Goal: Information Seeking & Learning: Learn about a topic

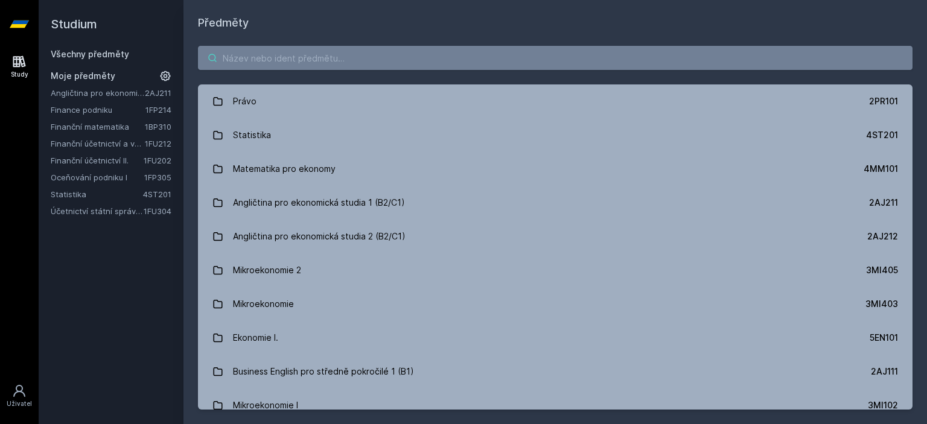
click at [363, 59] on input "search" at bounding box center [555, 58] width 714 height 24
paste input "4EK602"
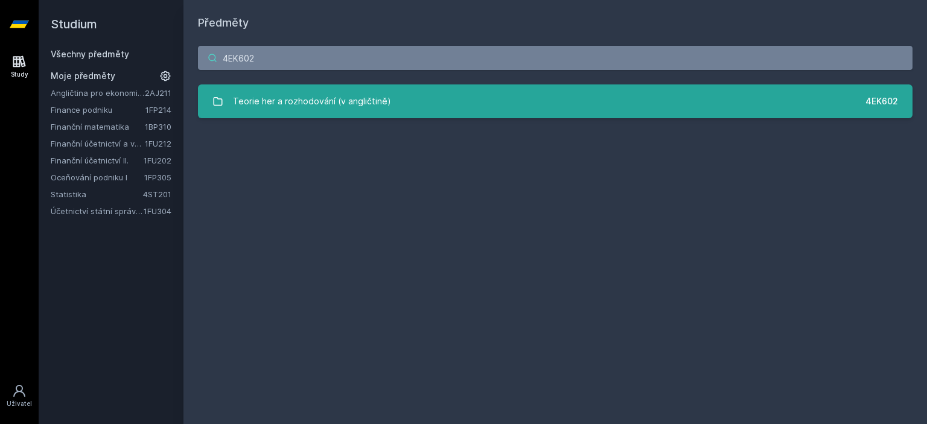
type input "4EK602"
click at [395, 106] on link "Teorie her a rozhodování (v angličtině) 4EK602" at bounding box center [555, 101] width 714 height 34
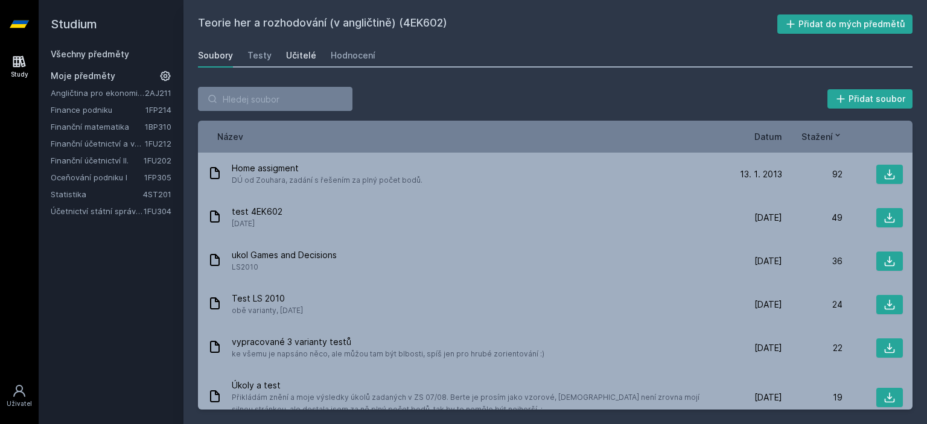
click at [308, 53] on div "Učitelé" at bounding box center [301, 55] width 30 height 12
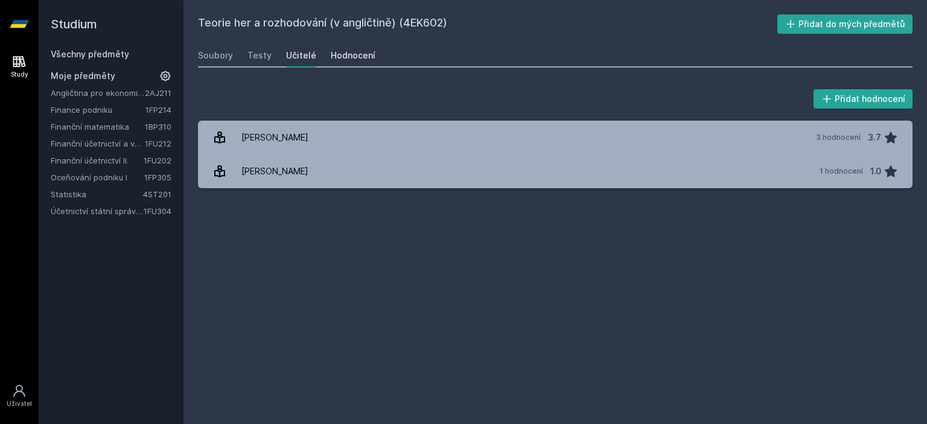
click at [343, 55] on div "Hodnocení" at bounding box center [353, 55] width 45 height 12
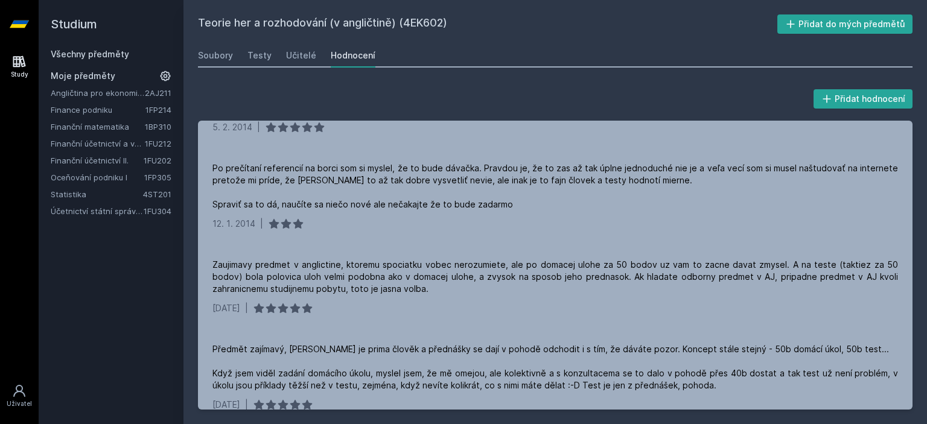
scroll to position [201, 0]
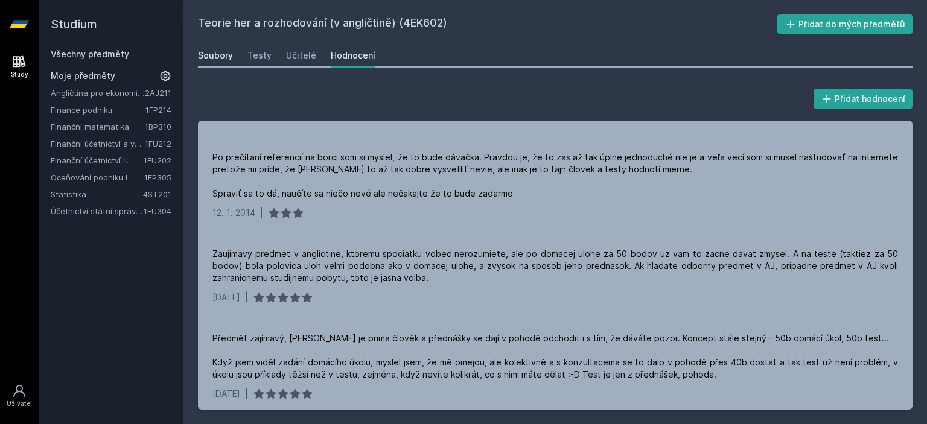
click at [223, 56] on div "Soubory" at bounding box center [215, 55] width 35 height 12
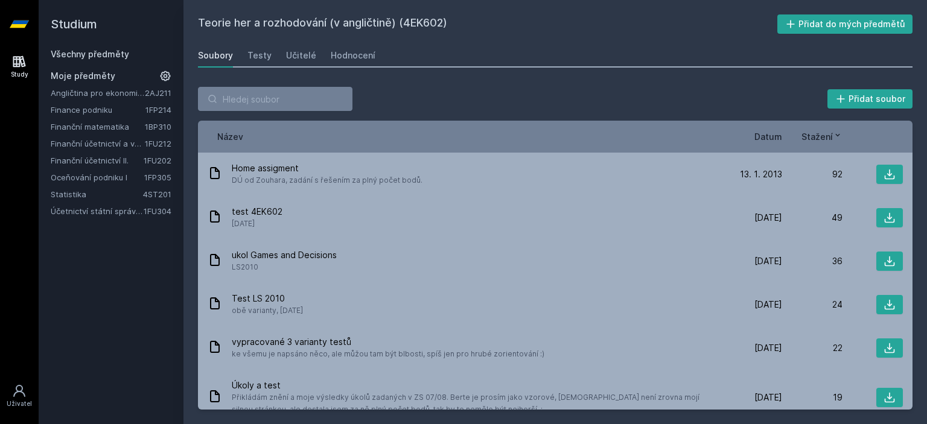
click at [90, 49] on link "Všechny předměty" at bounding box center [90, 54] width 78 height 10
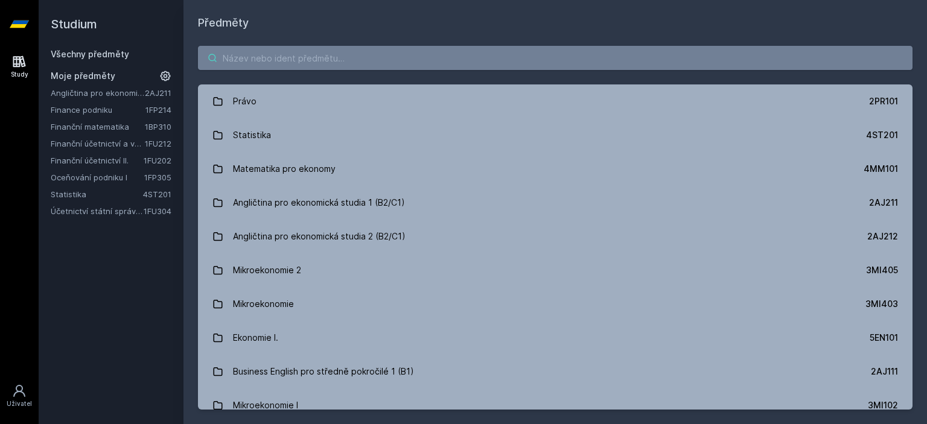
click at [444, 63] on input "search" at bounding box center [555, 58] width 714 height 24
paste input "1FU491"
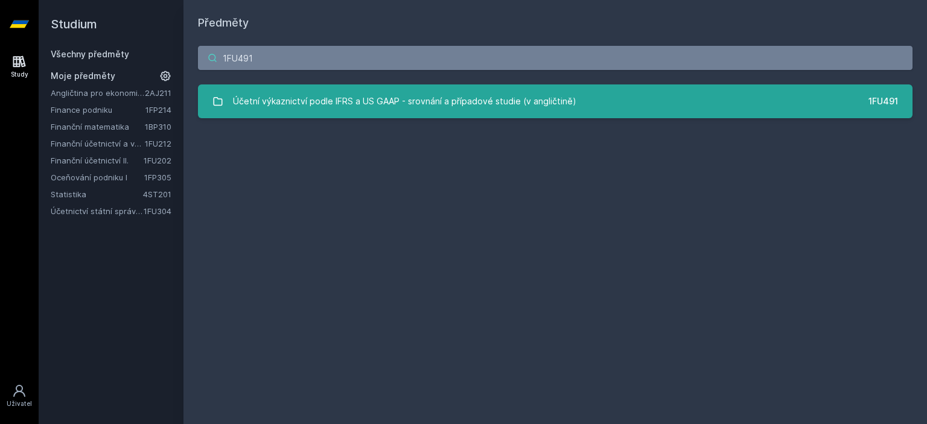
type input "1FU491"
click at [532, 84] on div "1FU491 Účetní výkaznictví podle IFRS a US GAAP - srovnání a případové studie (v…" at bounding box center [554, 81] width 743 height 101
click at [521, 97] on div "Účetní výkaznictví podle IFRS a US GAAP - srovnání a případové studie (v anglič…" at bounding box center [404, 101] width 343 height 24
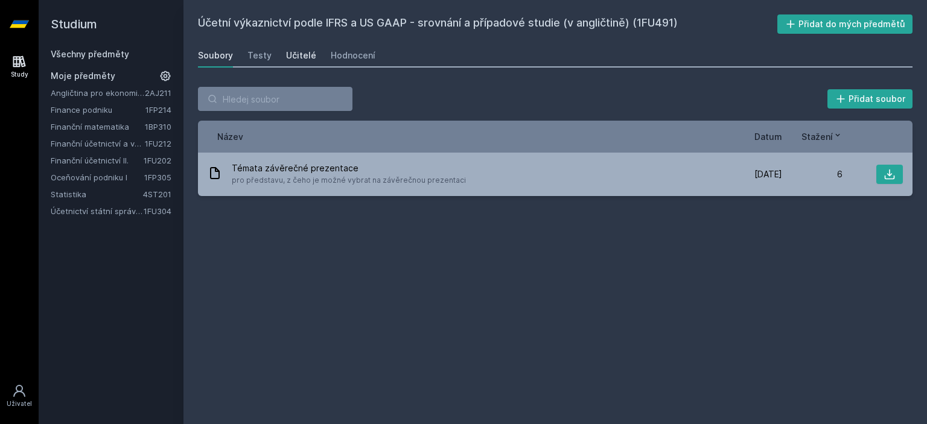
click at [286, 58] on div "Učitelé" at bounding box center [301, 55] width 30 height 12
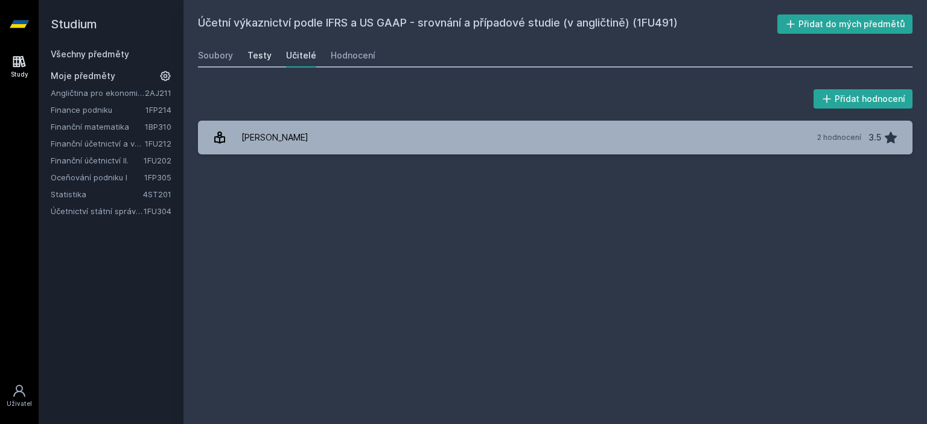
click at [262, 57] on div "Testy" at bounding box center [259, 55] width 24 height 12
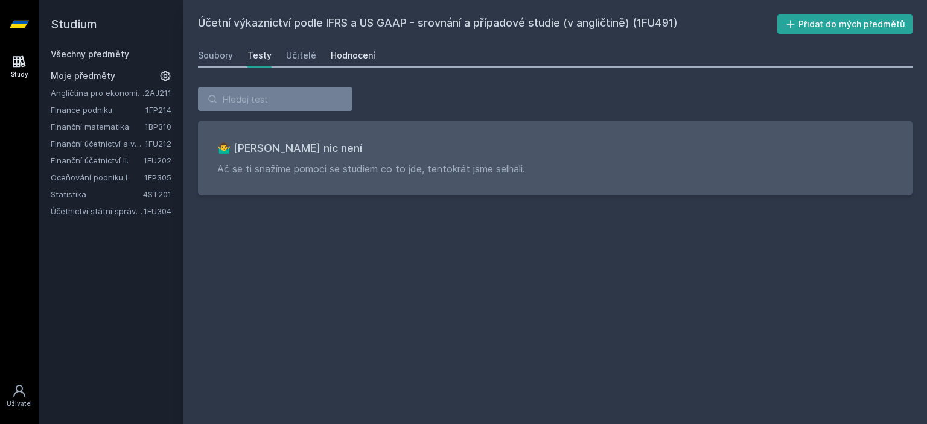
click at [339, 57] on div "Hodnocení" at bounding box center [353, 55] width 45 height 12
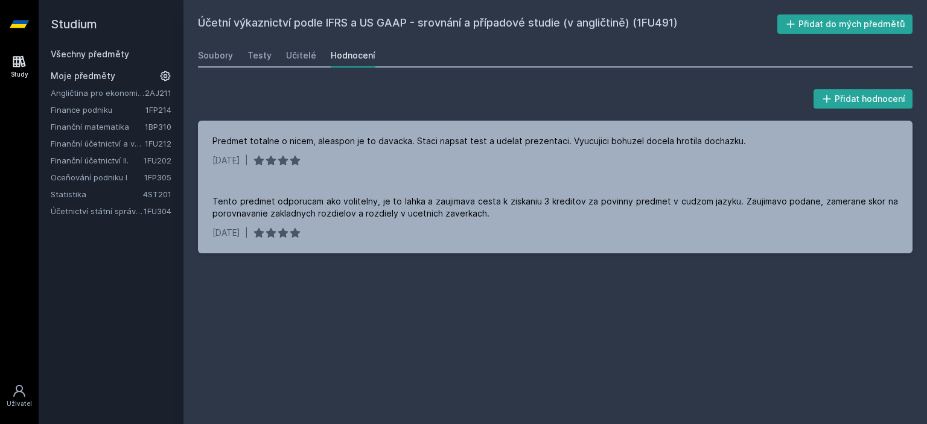
click at [119, 52] on link "Všechny předměty" at bounding box center [90, 54] width 78 height 10
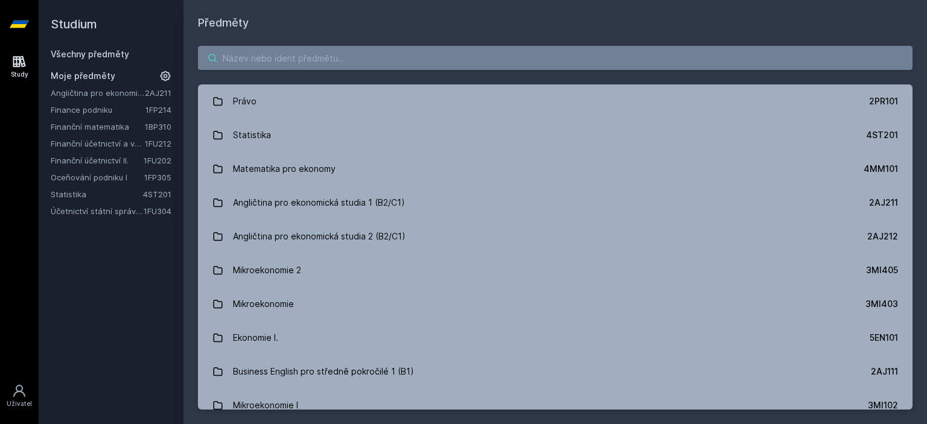
click at [436, 54] on input "search" at bounding box center [555, 58] width 714 height 24
paste input "1VF466"
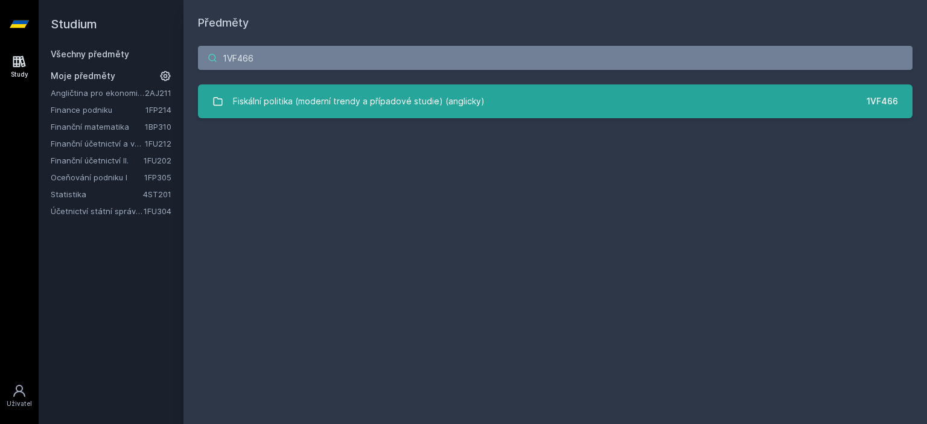
type input "1VF466"
click at [450, 86] on link "Fiskální politika (moderní trendy a případové studie) (anglicky) 1VF466" at bounding box center [555, 101] width 714 height 34
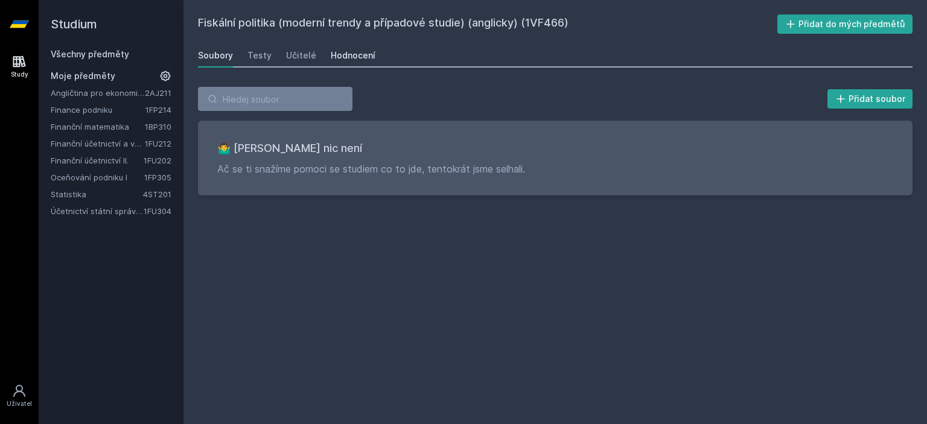
click at [360, 52] on div "Hodnocení" at bounding box center [353, 55] width 45 height 12
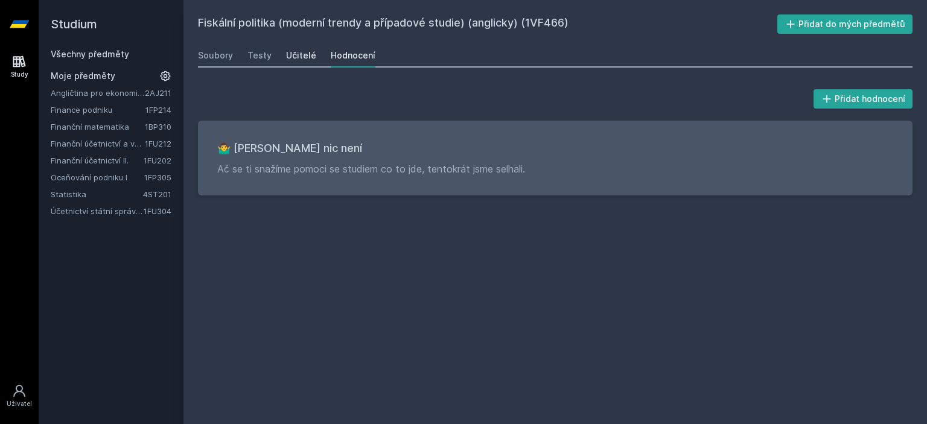
click at [294, 54] on div "Učitelé" at bounding box center [301, 55] width 30 height 12
click at [94, 54] on link "Všechny předměty" at bounding box center [90, 54] width 78 height 10
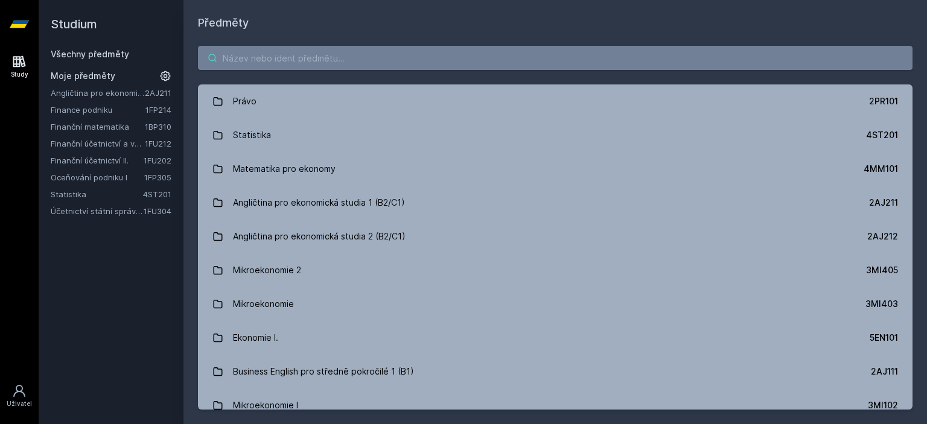
click at [291, 62] on input "search" at bounding box center [555, 58] width 714 height 24
paste input "11F451"
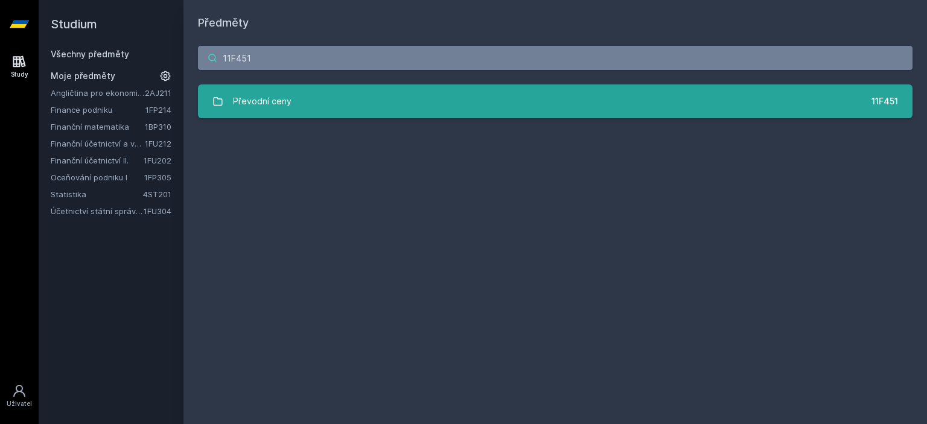
type input "11F451"
click at [460, 110] on link "Převodní ceny 11F451" at bounding box center [555, 101] width 714 height 34
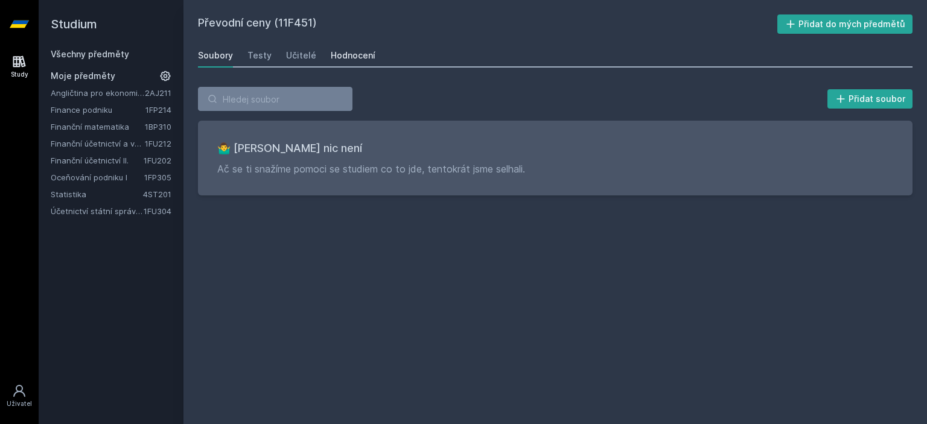
click at [352, 54] on div "Hodnocení" at bounding box center [353, 55] width 45 height 12
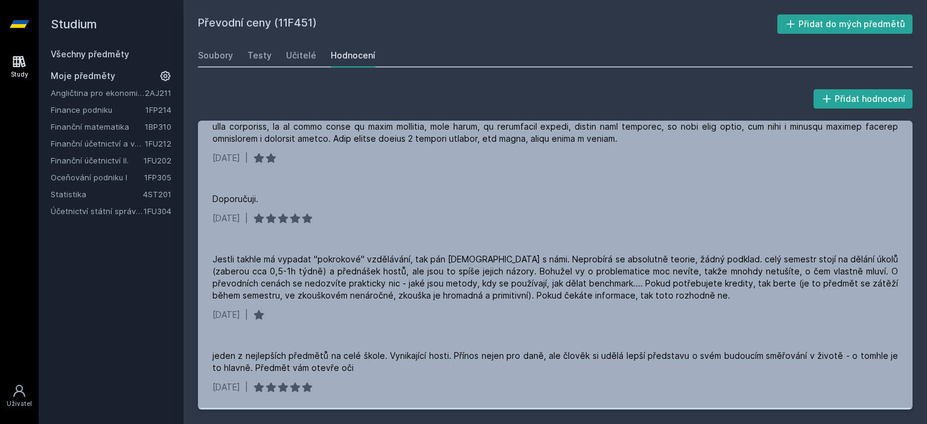
scroll to position [132, 0]
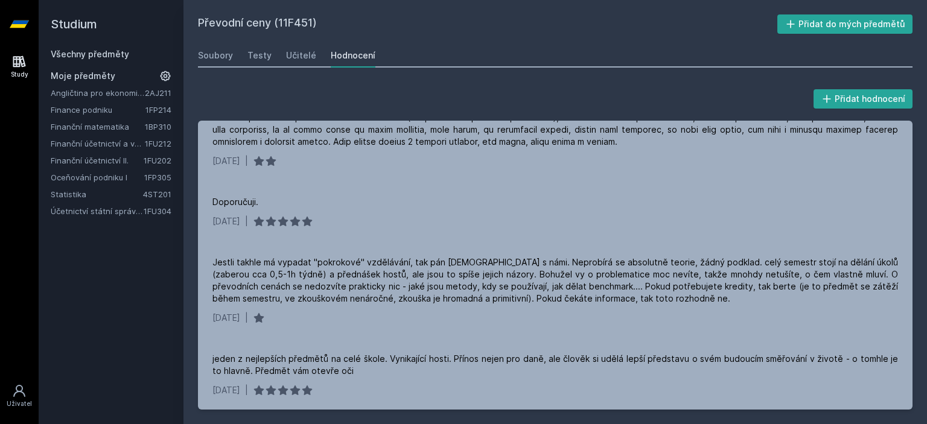
click at [112, 54] on link "Všechny předměty" at bounding box center [90, 54] width 78 height 10
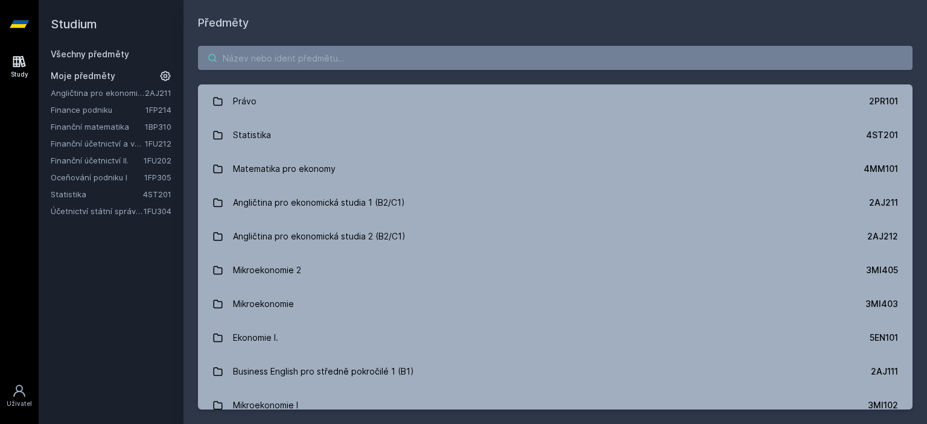
click at [433, 57] on input "search" at bounding box center [555, 58] width 714 height 24
paste input "1FP402"
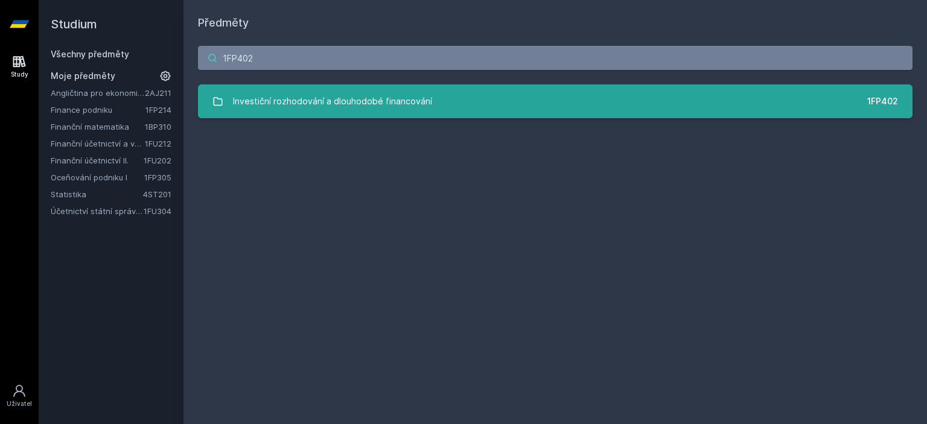
type input "1FP402"
click at [422, 106] on div "Investiční rozhodování a dlouhodobé financování" at bounding box center [332, 101] width 199 height 24
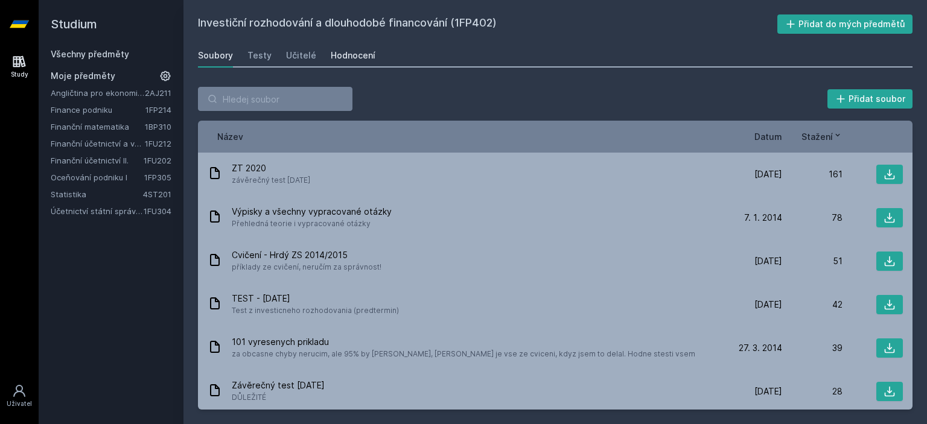
click at [336, 50] on div "Hodnocení" at bounding box center [353, 55] width 45 height 12
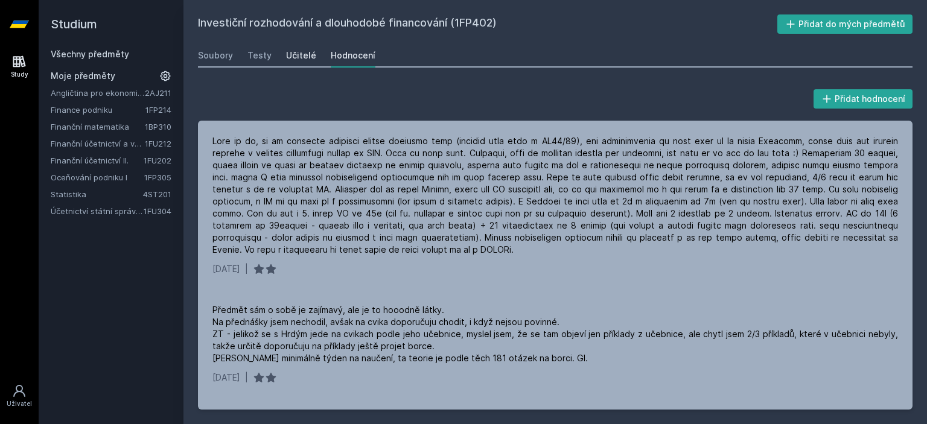
click at [307, 51] on div "Učitelé" at bounding box center [301, 55] width 30 height 12
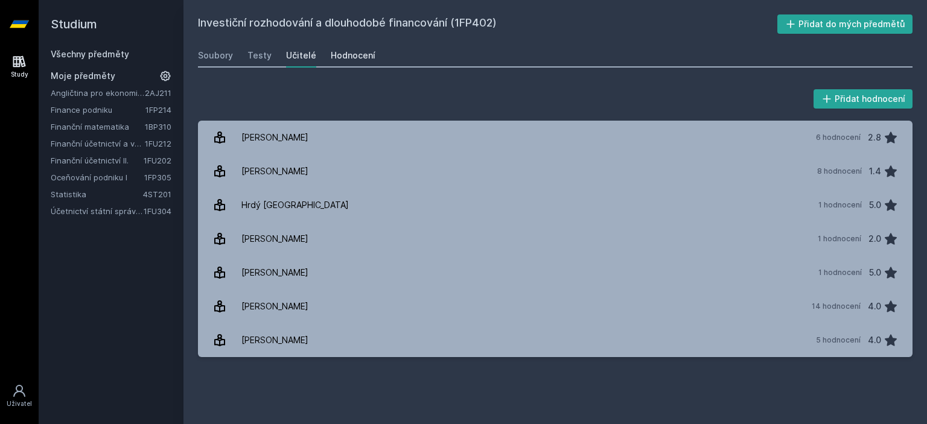
click at [349, 51] on div "Hodnocení" at bounding box center [353, 55] width 45 height 12
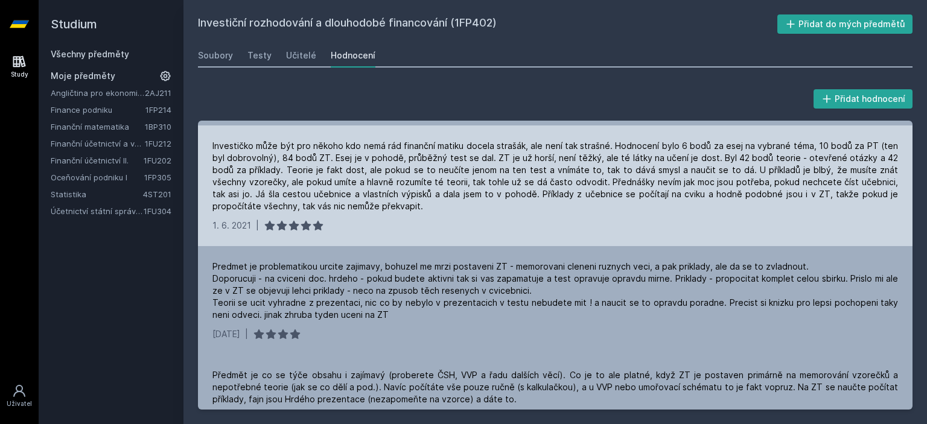
scroll to position [301, 0]
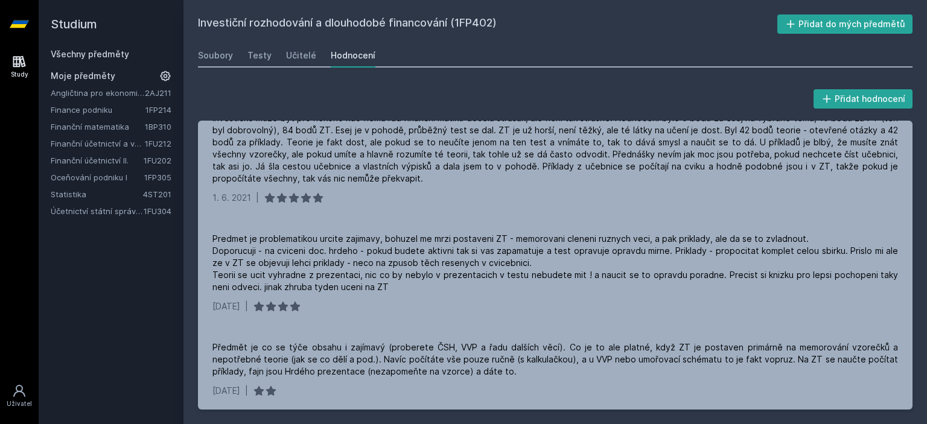
click at [106, 51] on link "Všechny předměty" at bounding box center [90, 54] width 78 height 10
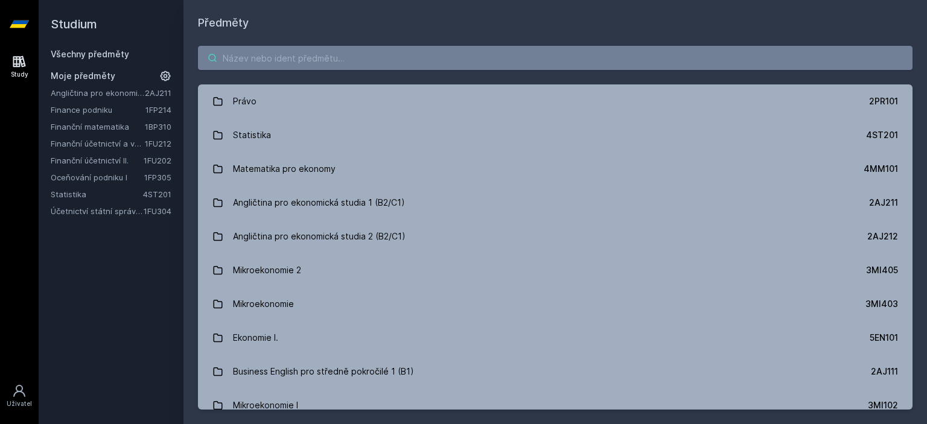
click at [445, 62] on input "search" at bounding box center [555, 58] width 714 height 24
paste input "1BP428"
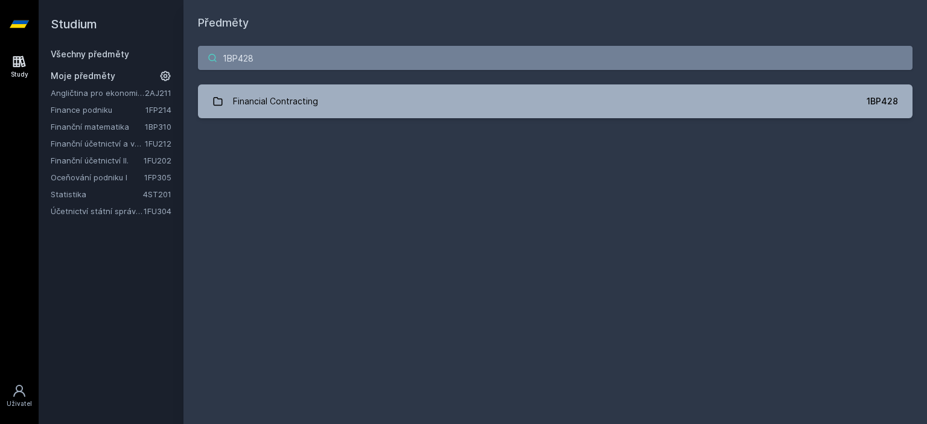
type input "1BP428"
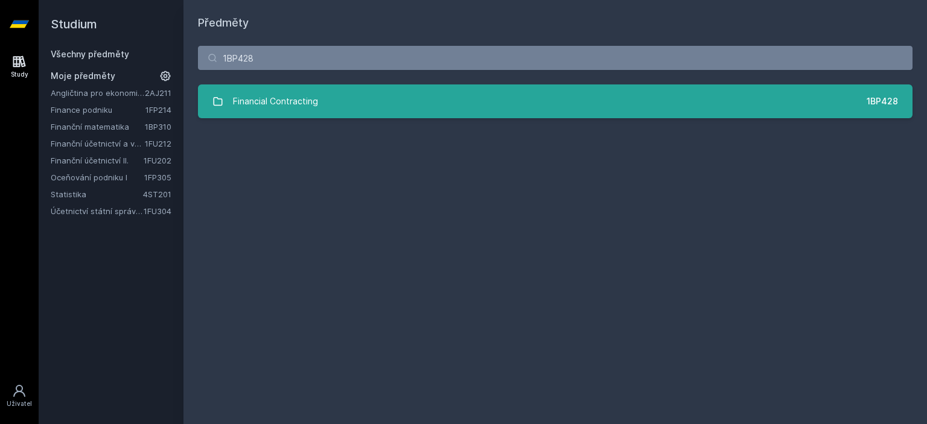
click at [358, 115] on link "Financial Contracting 1BP428" at bounding box center [555, 101] width 714 height 34
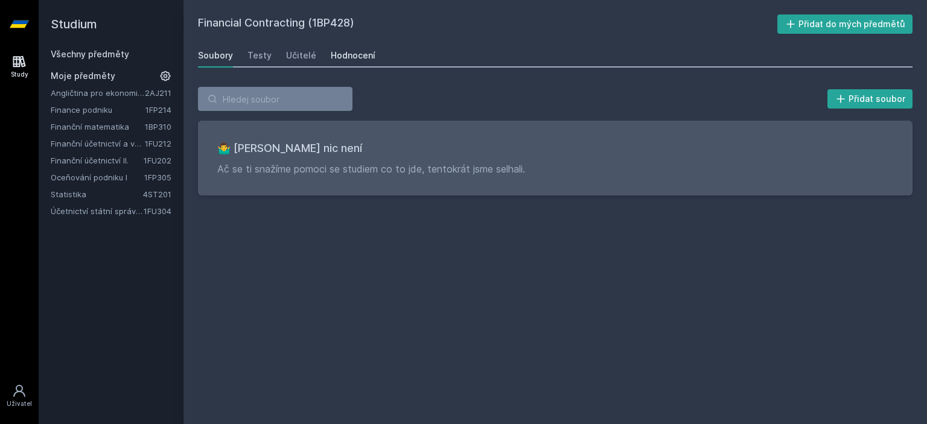
click at [357, 57] on div "Hodnocení" at bounding box center [353, 55] width 45 height 12
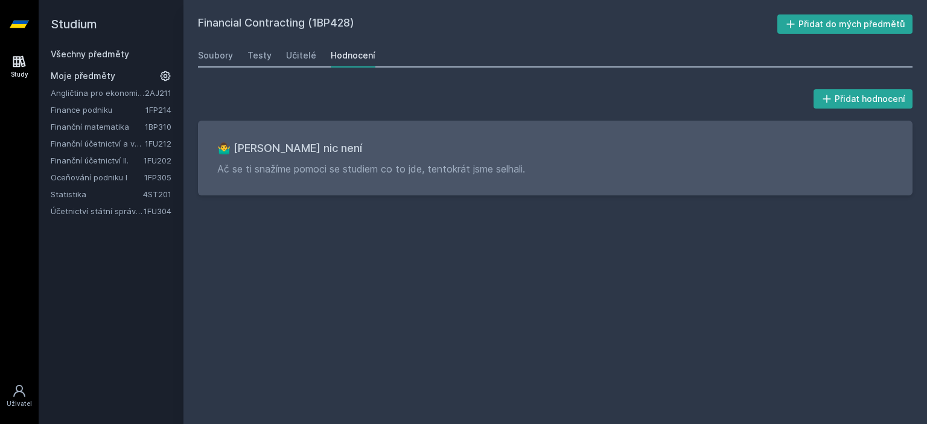
click at [92, 53] on link "Všechny předměty" at bounding box center [90, 54] width 78 height 10
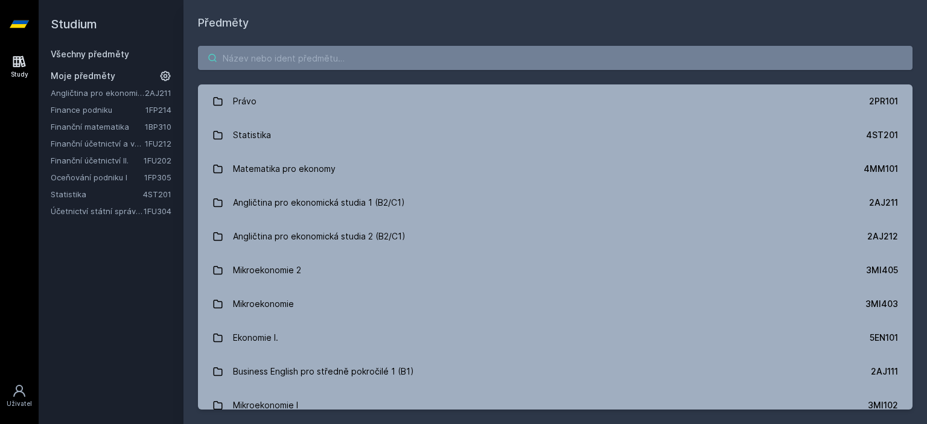
click at [360, 50] on input "search" at bounding box center [555, 58] width 714 height 24
paste input "1BP464"
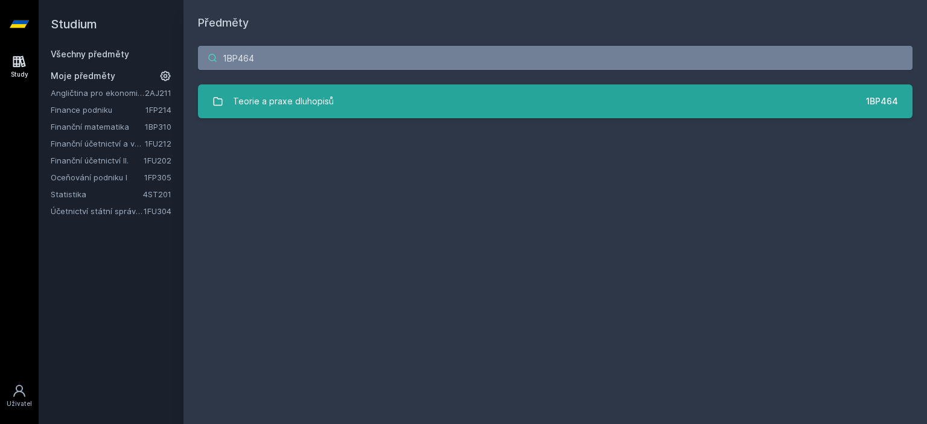
type input "1BP464"
click at [316, 109] on div "Teorie a praxe dluhopisů" at bounding box center [283, 101] width 101 height 24
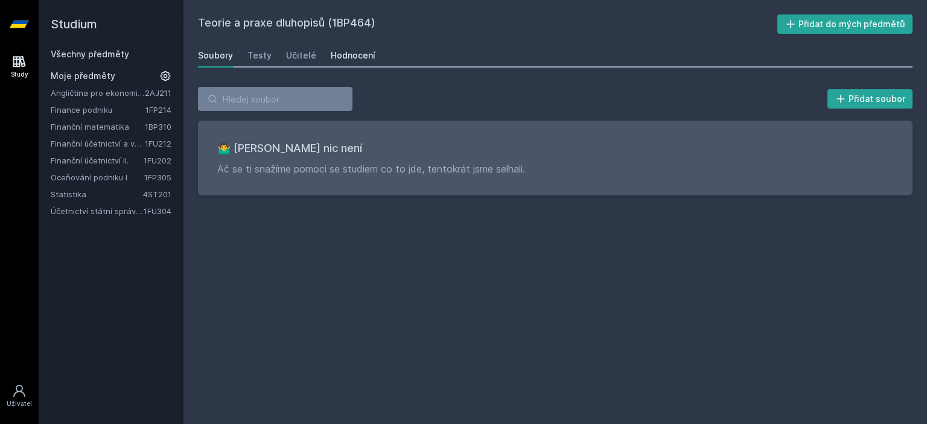
click at [353, 60] on div "Hodnocení" at bounding box center [353, 55] width 45 height 12
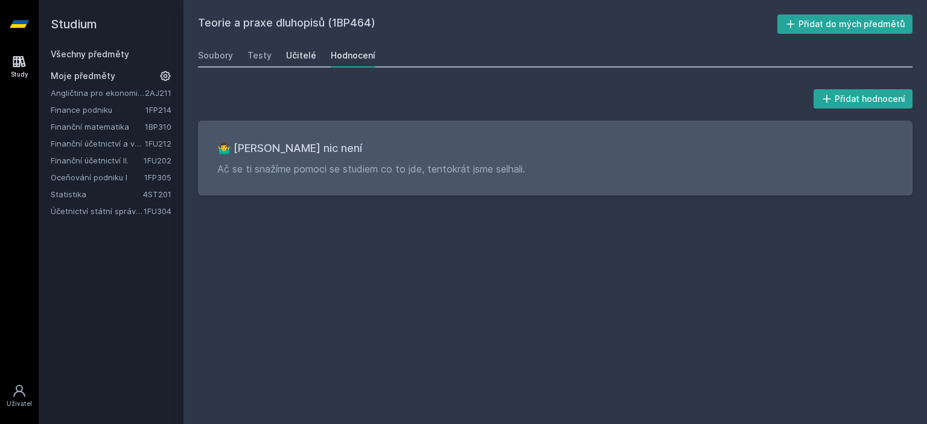
click at [311, 58] on div "Učitelé" at bounding box center [301, 55] width 30 height 12
click at [251, 55] on div "Testy" at bounding box center [259, 55] width 24 height 12
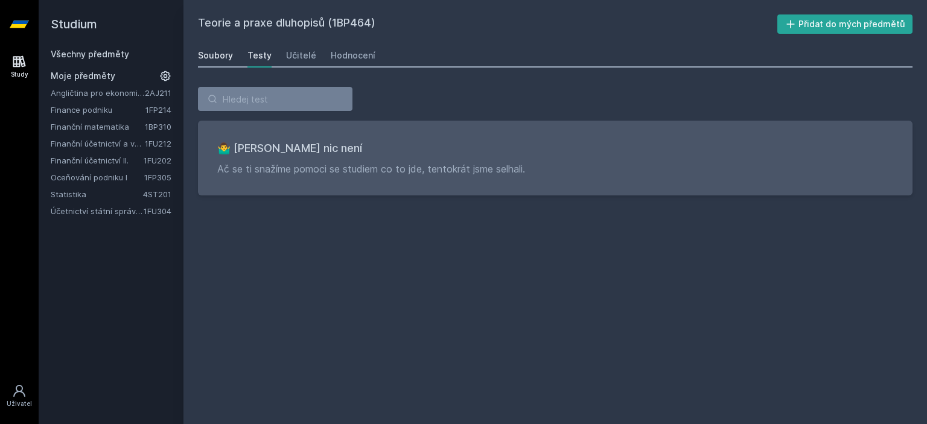
click at [229, 57] on div "Soubory" at bounding box center [215, 55] width 35 height 12
click at [80, 56] on link "Všechny předměty" at bounding box center [90, 54] width 78 height 10
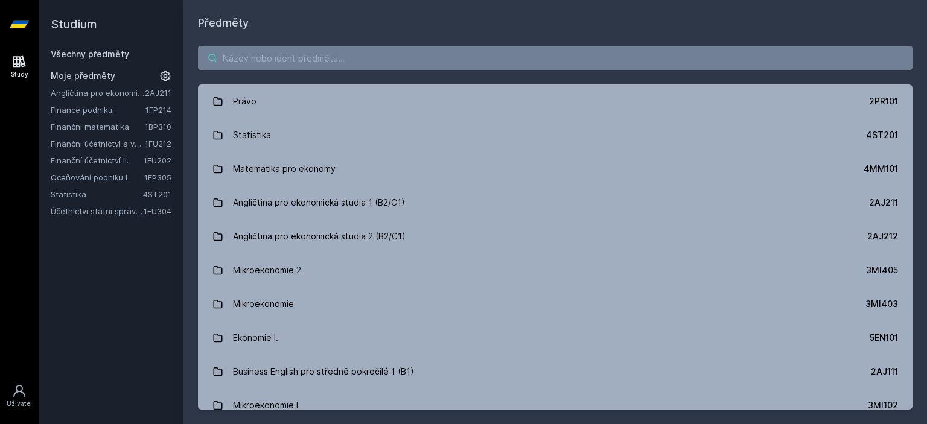
click at [413, 57] on input "search" at bounding box center [555, 58] width 714 height 24
paste input "1DP522"
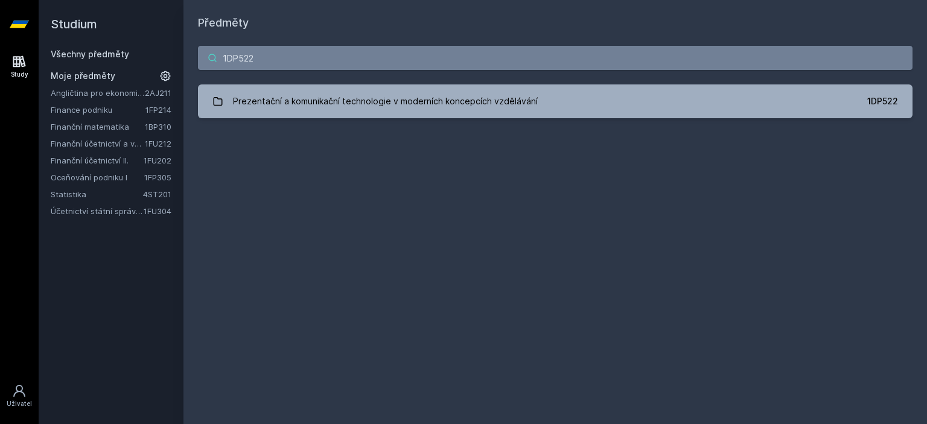
type input "1DP522"
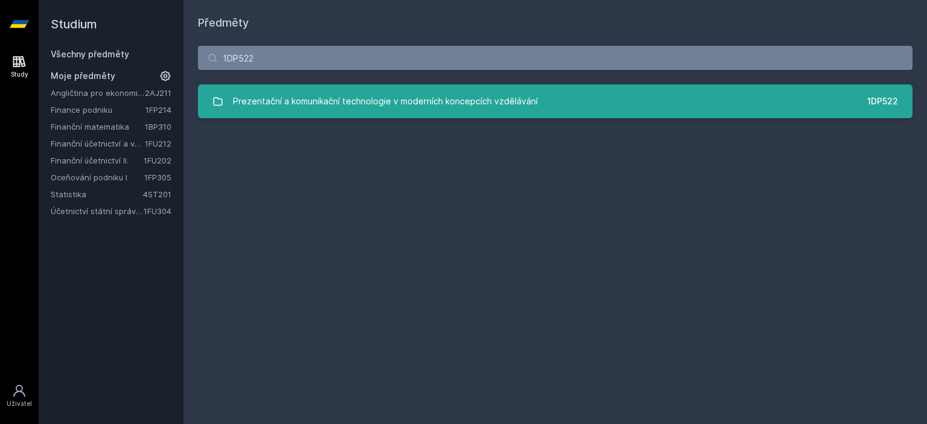
click at [557, 114] on link "Prezentační a komunikační technologie v moderních koncepcích vzdělávání 1DP522" at bounding box center [555, 101] width 714 height 34
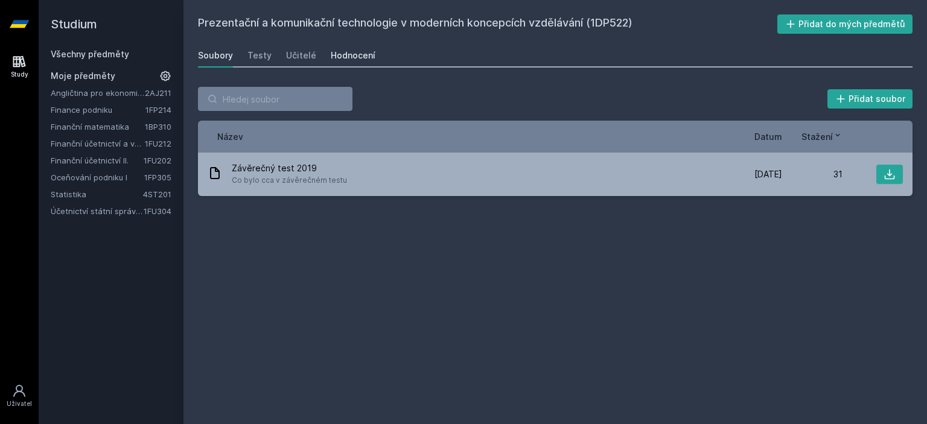
click at [348, 50] on div "Hodnocení" at bounding box center [353, 55] width 45 height 12
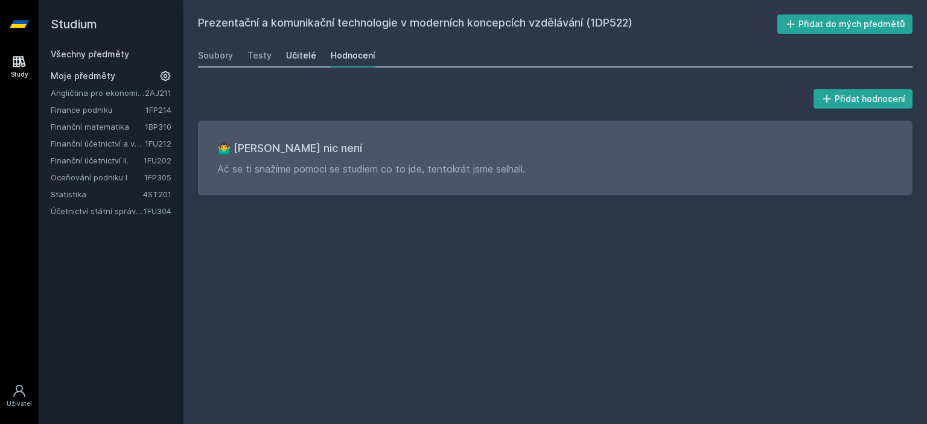
click at [309, 51] on div "Učitelé" at bounding box center [301, 55] width 30 height 12
